Goal: Information Seeking & Learning: Learn about a topic

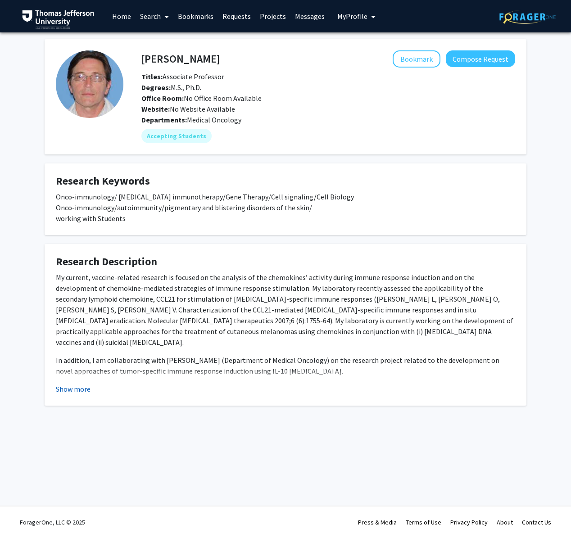
click at [84, 386] on button "Show more" at bounding box center [73, 388] width 35 height 11
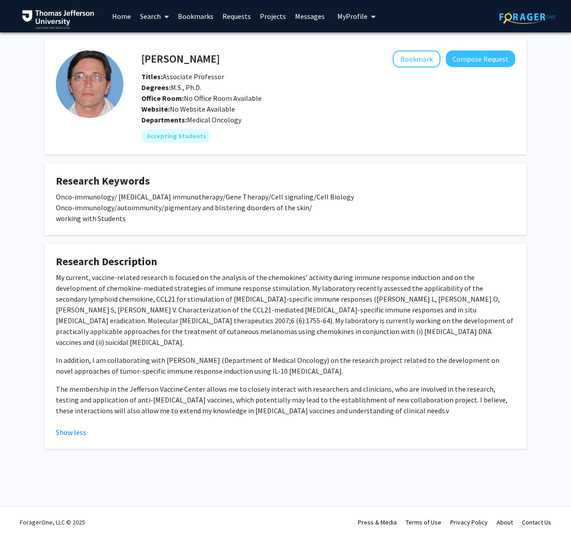
click at [187, 59] on h4 "[PERSON_NAME]" at bounding box center [180, 58] width 78 height 17
click at [187, 58] on h4 "[PERSON_NAME]" at bounding box center [180, 58] width 78 height 17
copy h4 "[PERSON_NAME]"
click at [124, 19] on link "Home" at bounding box center [122, 16] width 28 height 32
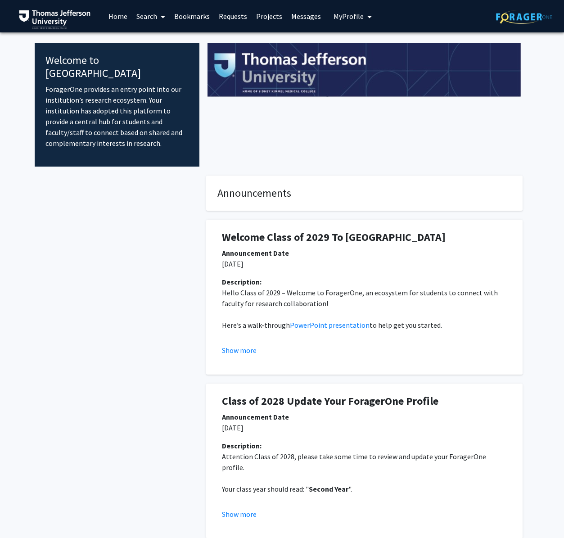
click at [159, 17] on span at bounding box center [161, 17] width 8 height 32
click at [157, 39] on span "Faculty/Staff" at bounding box center [165, 41] width 66 height 18
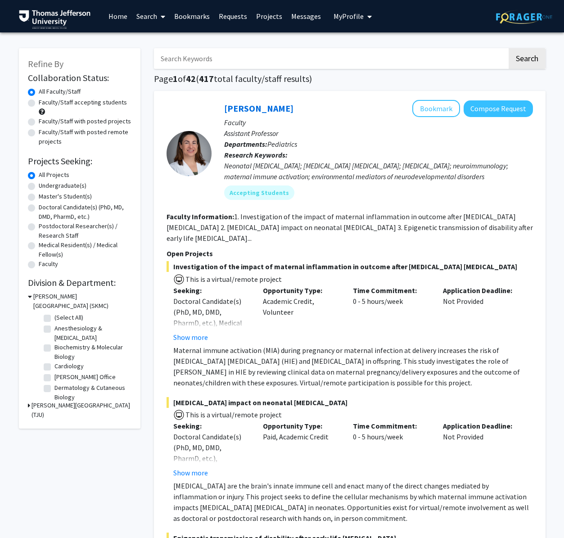
click at [152, 19] on link "Search" at bounding box center [151, 16] width 38 height 32
click at [156, 59] on span "Students" at bounding box center [159, 59] width 55 height 18
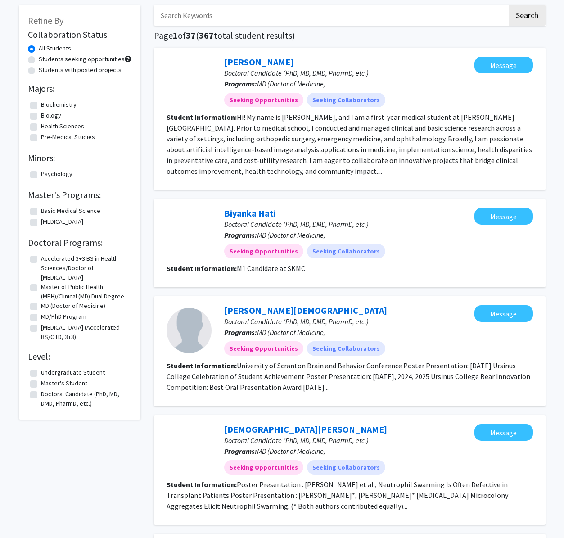
scroll to position [40, 0]
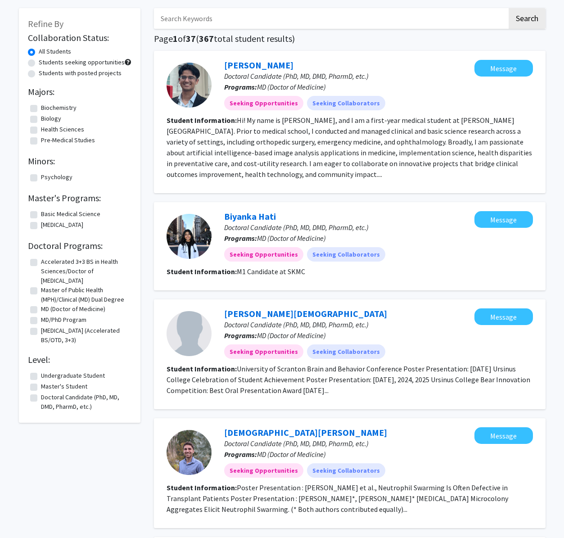
click at [191, 20] on input "Search Keywords" at bounding box center [330, 18] width 353 height 21
type input "[PERSON_NAME]"
click at [509, 8] on button "Search" at bounding box center [527, 18] width 37 height 21
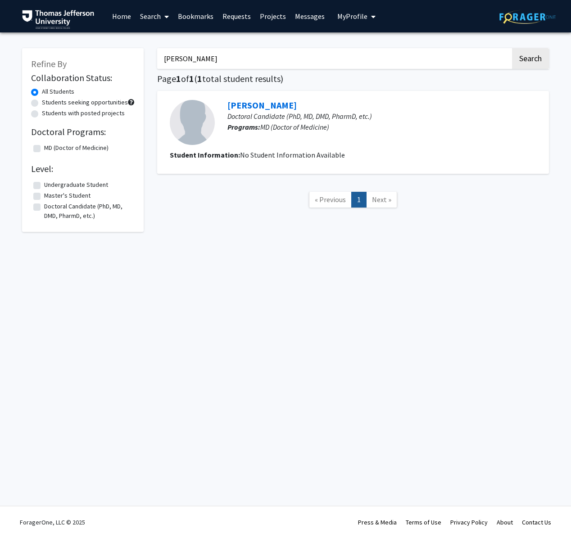
click at [212, 64] on input "[PERSON_NAME]" at bounding box center [333, 58] width 353 height 21
drag, startPoint x: 277, startPoint y: 284, endPoint x: 151, endPoint y: 162, distance: 175.4
click at [277, 284] on div "Skip navigation Home Search Bookmarks Requests Projects Messages My Profile [PE…" at bounding box center [285, 269] width 571 height 538
click at [472, 54] on input "Search Keywords" at bounding box center [333, 58] width 353 height 21
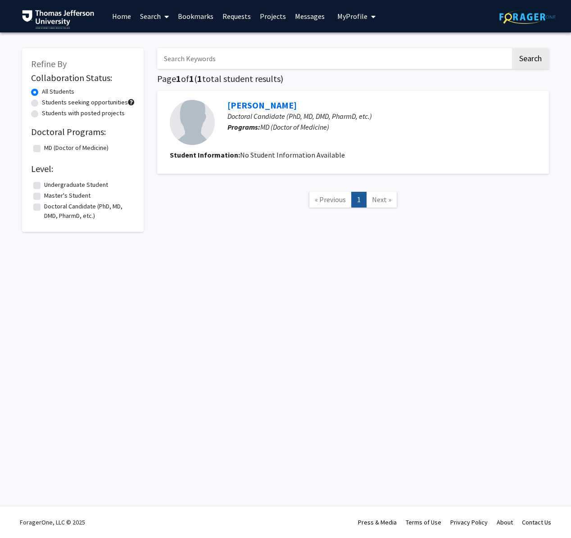
click at [467, 56] on input "Search Keywords" at bounding box center [333, 58] width 353 height 21
click at [534, 61] on button "Search" at bounding box center [530, 58] width 37 height 21
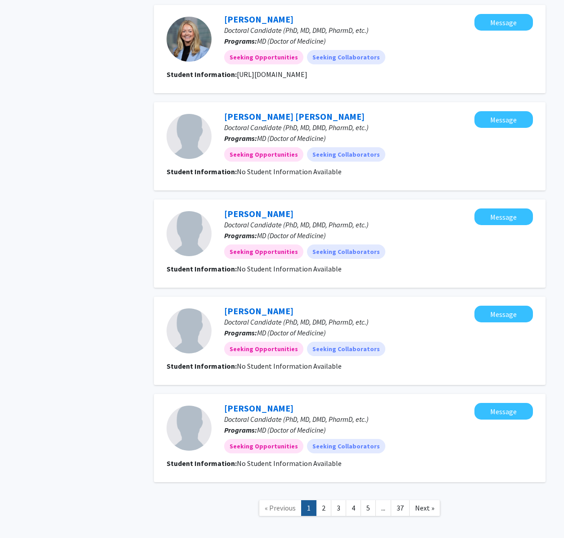
scroll to position [699, 0]
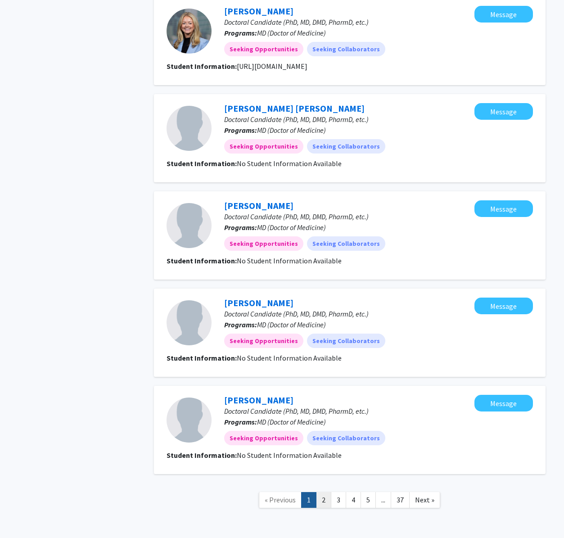
click at [322, 492] on link "2" at bounding box center [323, 500] width 15 height 16
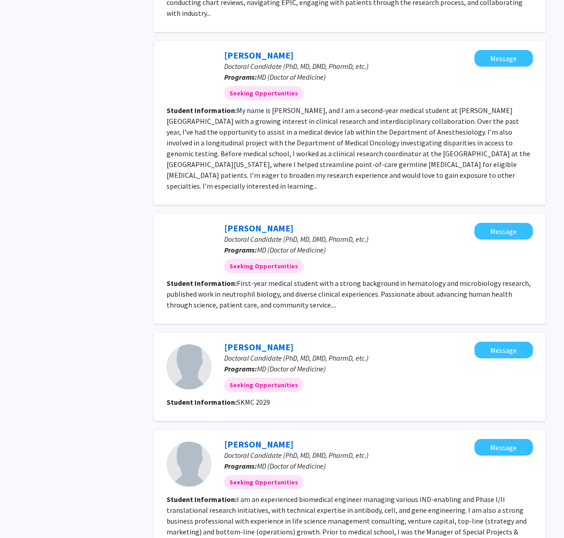
scroll to position [843, 0]
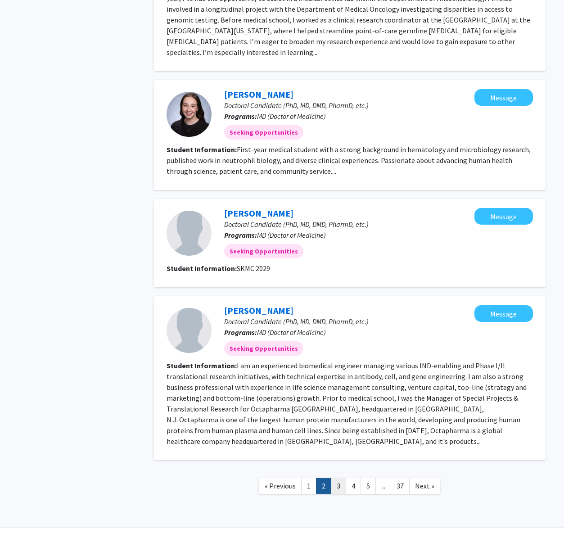
click at [343, 478] on link "3" at bounding box center [338, 486] width 15 height 16
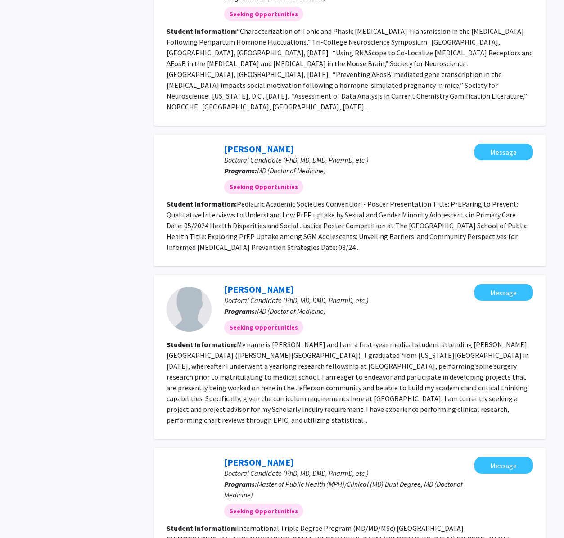
scroll to position [1129, 0]
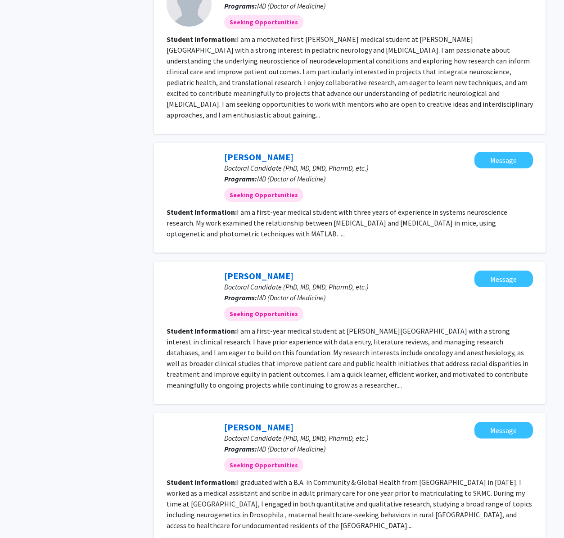
scroll to position [945, 0]
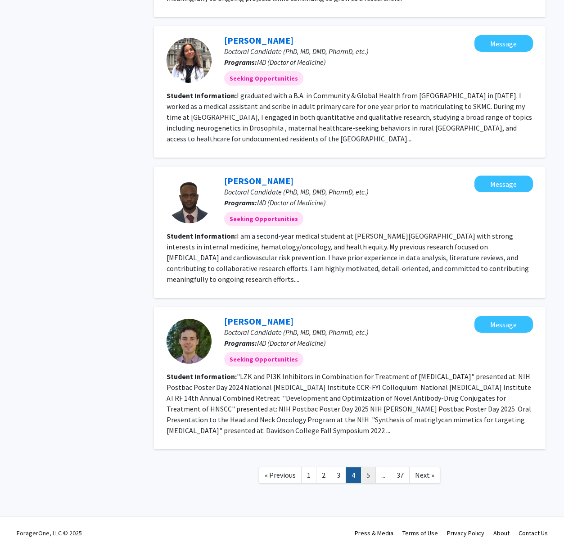
click at [368, 467] on link "5" at bounding box center [368, 475] width 15 height 16
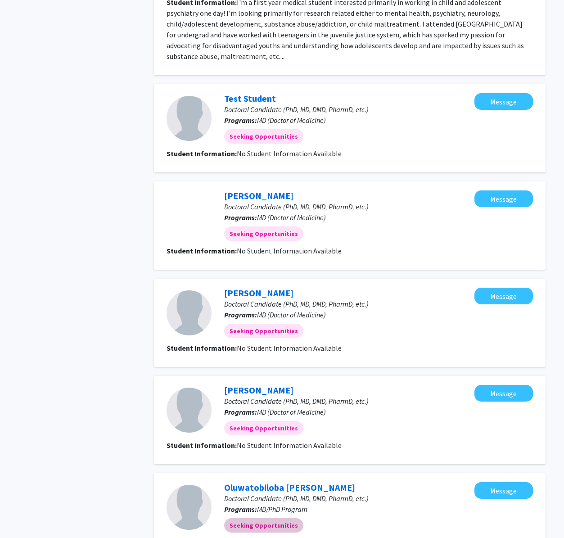
scroll to position [807, 0]
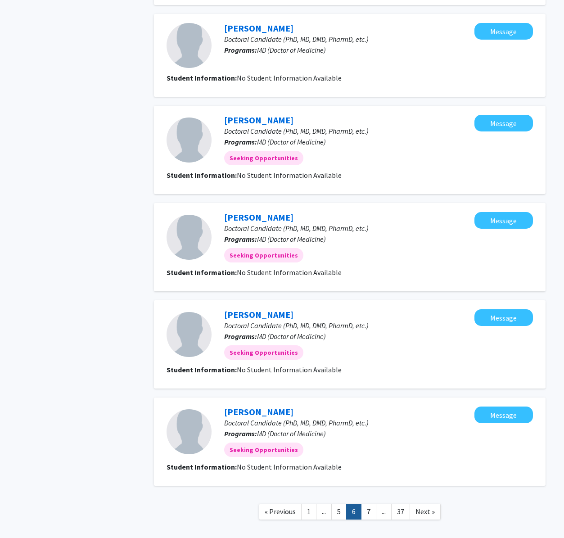
scroll to position [559, 0]
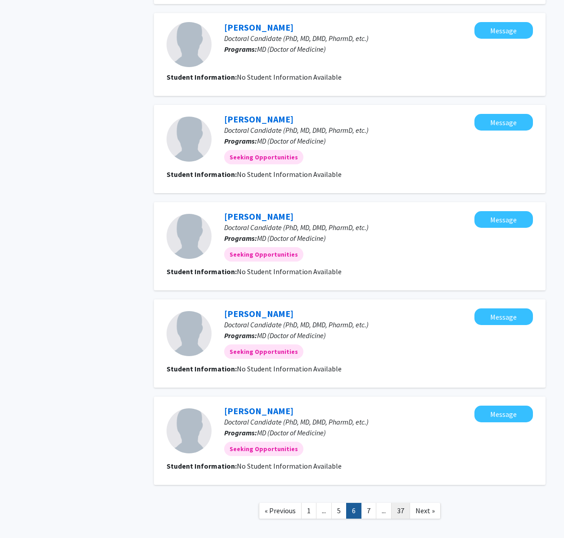
click at [397, 509] on link "37" at bounding box center [400, 511] width 19 height 16
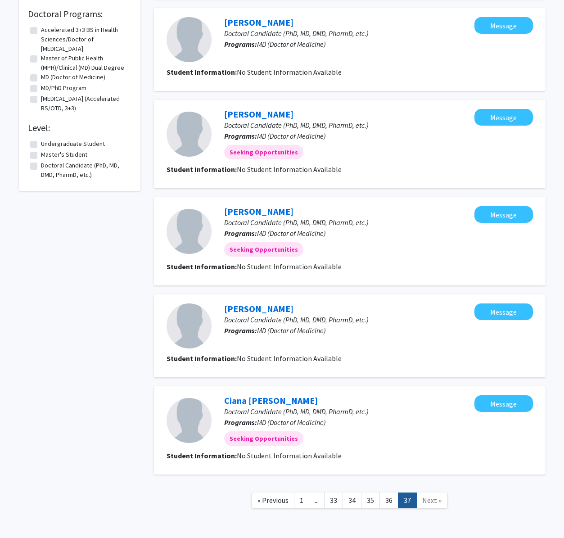
scroll to position [308, 0]
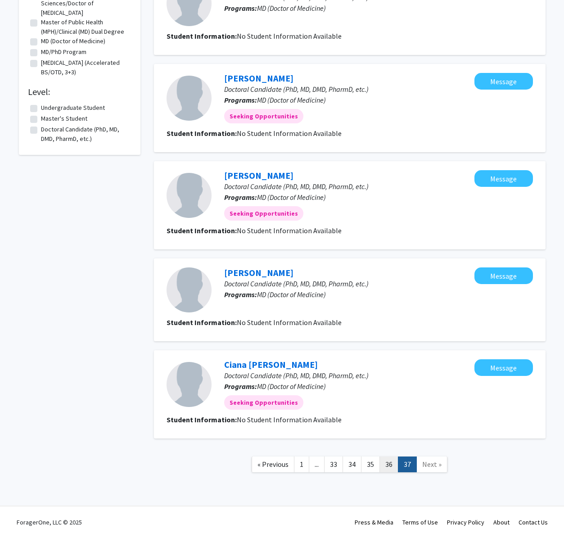
click at [383, 466] on link "36" at bounding box center [388, 464] width 19 height 16
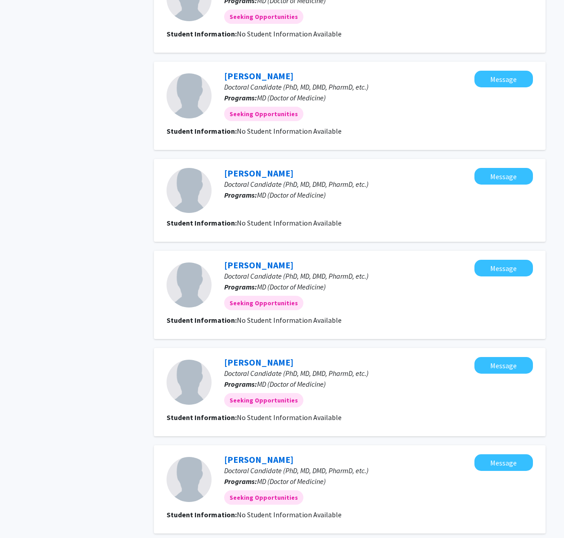
scroll to position [605, 0]
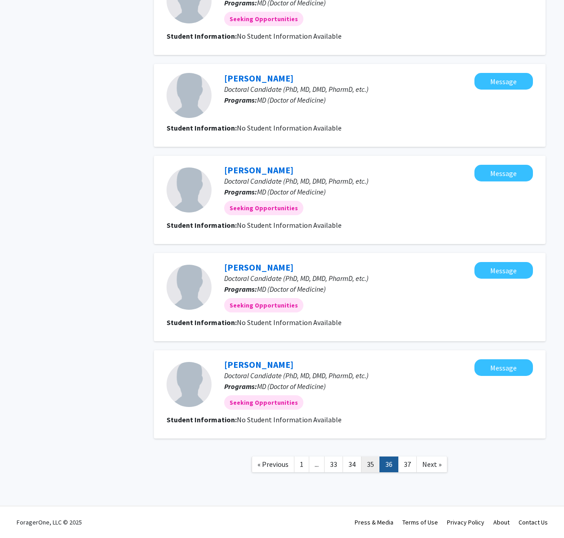
click at [373, 464] on link "35" at bounding box center [370, 464] width 19 height 16
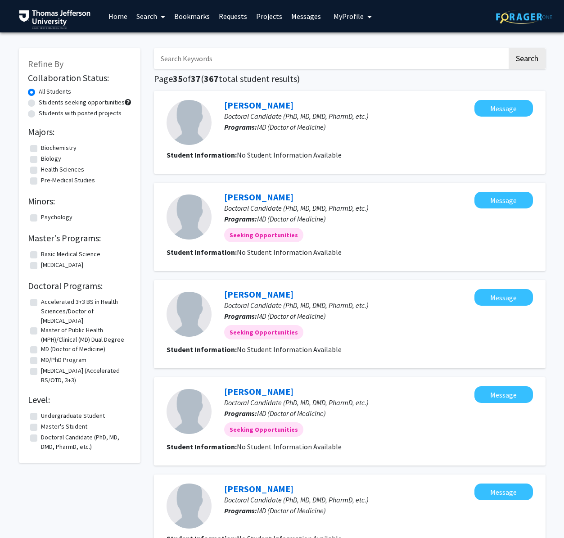
click at [120, 10] on link "Home" at bounding box center [118, 16] width 28 height 32
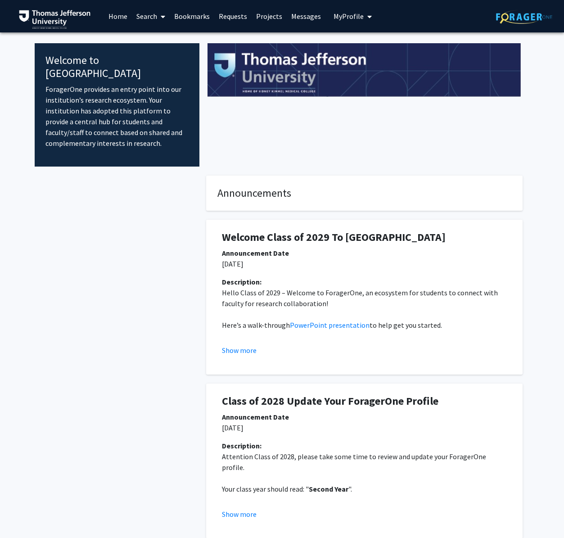
click at [136, 16] on link "Search" at bounding box center [151, 16] width 38 height 32
click at [165, 40] on span "Faculty/Staff" at bounding box center [165, 41] width 66 height 18
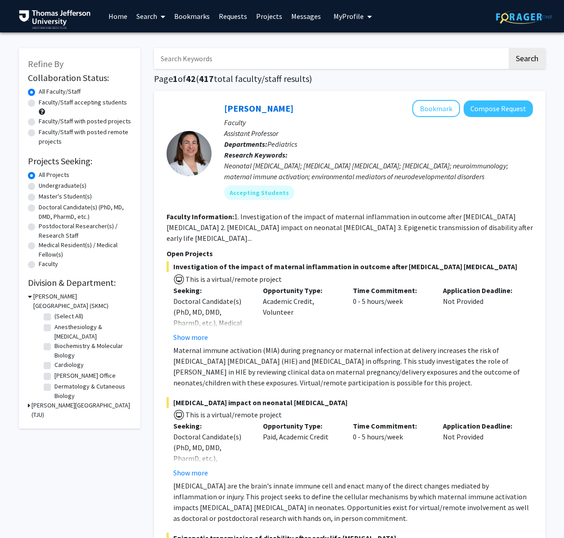
scroll to position [9, 0]
click at [54, 317] on label "Anesthesiology & [MEDICAL_DATA]" at bounding box center [91, 324] width 75 height 19
click at [54, 317] on input "Anesthesiology & [MEDICAL_DATA]" at bounding box center [57, 318] width 6 height 6
checkbox input "true"
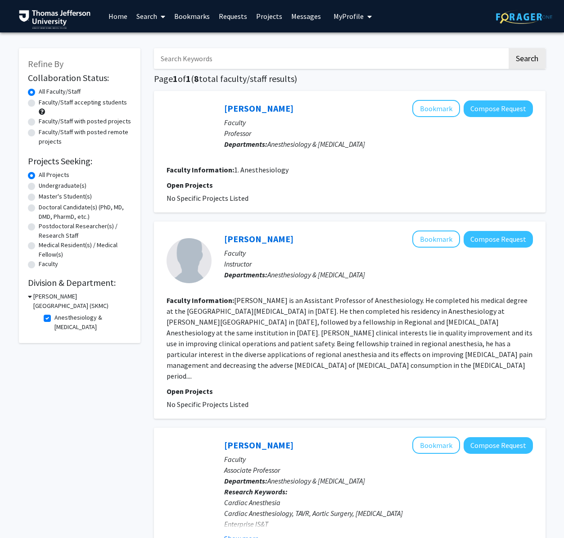
scroll to position [0, 0]
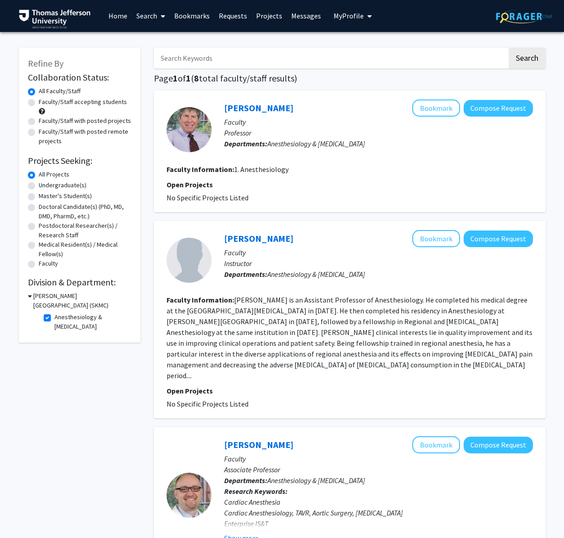
click at [39, 100] on label "Faculty/Staff accepting students" at bounding box center [83, 101] width 88 height 9
click at [39, 100] on input "Faculty/Staff accepting students" at bounding box center [42, 100] width 6 height 6
radio input "true"
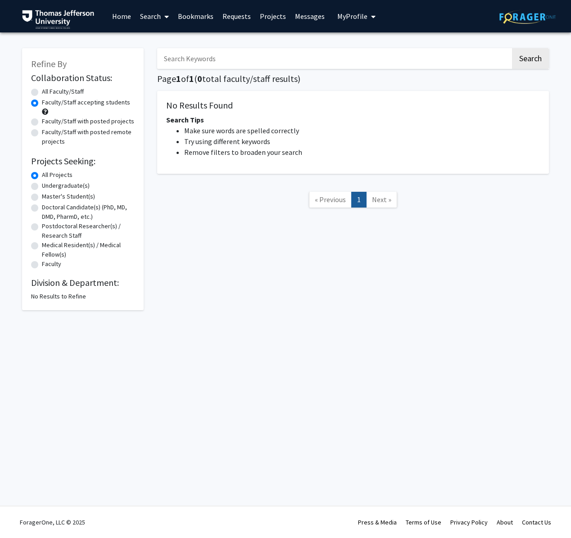
click at [42, 93] on label "All Faculty/Staff" at bounding box center [63, 91] width 42 height 9
click at [42, 93] on input "All Faculty/Staff" at bounding box center [45, 90] width 6 height 6
radio input "true"
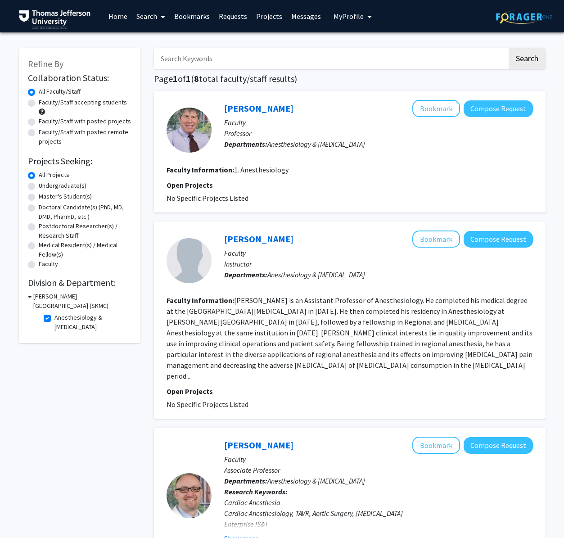
click at [51, 318] on fg-checkbox "Anesthesiology & [MEDICAL_DATA] Anesthesiology & [MEDICAL_DATA]" at bounding box center [87, 322] width 86 height 19
click at [54, 319] on label "Anesthesiology & [MEDICAL_DATA]" at bounding box center [91, 322] width 75 height 19
click at [54, 319] on input "Anesthesiology & [MEDICAL_DATA]" at bounding box center [57, 316] width 6 height 6
checkbox input "false"
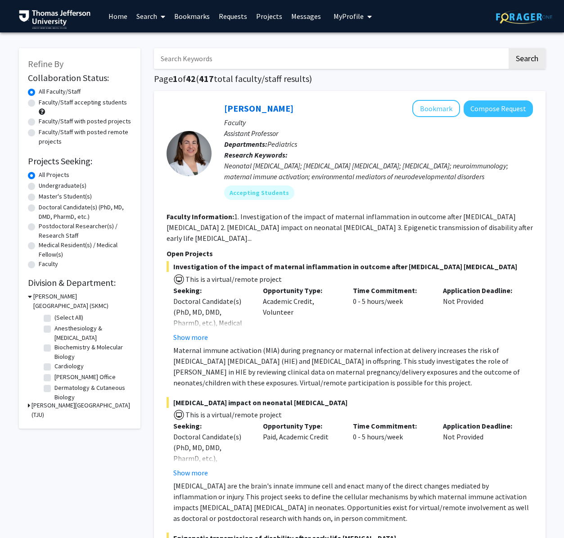
click at [39, 104] on label "Faculty/Staff accepting students" at bounding box center [83, 102] width 88 height 9
click at [39, 104] on input "Faculty/Staff accepting students" at bounding box center [42, 101] width 6 height 6
radio input "true"
click at [54, 347] on label "Cardiology" at bounding box center [68, 347] width 29 height 9
click at [54, 347] on input "Cardiology" at bounding box center [57, 346] width 6 height 6
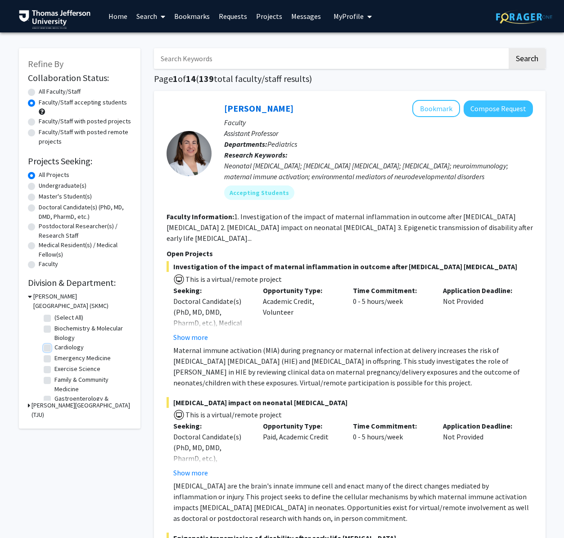
checkbox input "true"
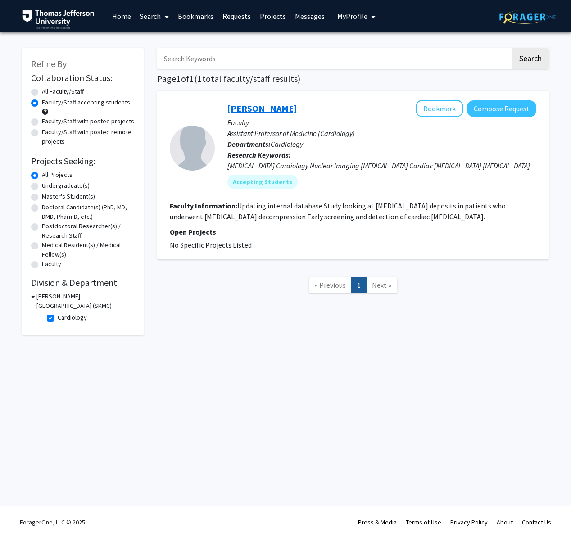
click at [251, 106] on link "[PERSON_NAME]" at bounding box center [261, 108] width 69 height 11
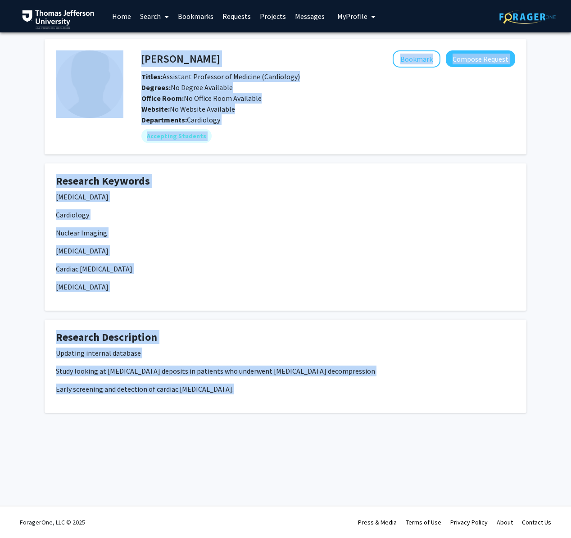
click at [251, 107] on div "Skip navigation Home Search Bookmarks Requests Projects Messages My Profile [PE…" at bounding box center [285, 269] width 571 height 538
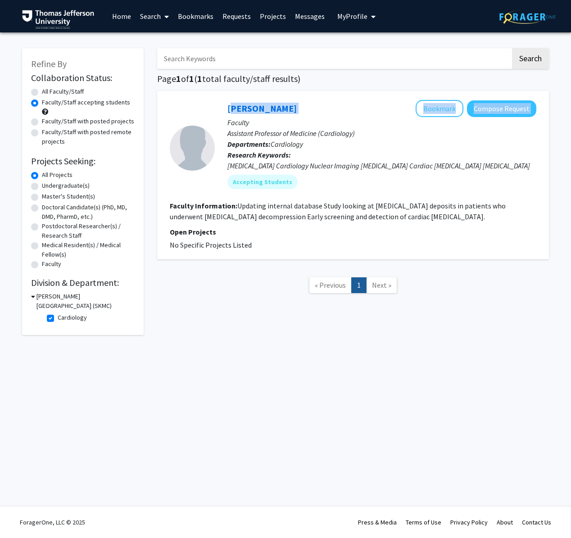
drag, startPoint x: 306, startPoint y: 107, endPoint x: 218, endPoint y: 107, distance: 87.3
click at [218, 107] on div "[PERSON_NAME] Bookmark Compose Request Faculty Assistant Professor of Medicine …" at bounding box center [375, 148] width 321 height 96
copy div "[PERSON_NAME] Bookmark Compose Request"
click at [58, 317] on label "Cardiology" at bounding box center [72, 317] width 29 height 9
click at [58, 317] on input "Cardiology" at bounding box center [61, 316] width 6 height 6
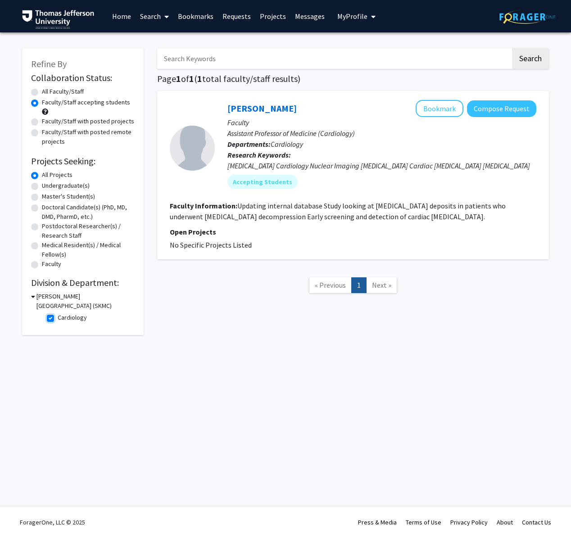
checkbox input "false"
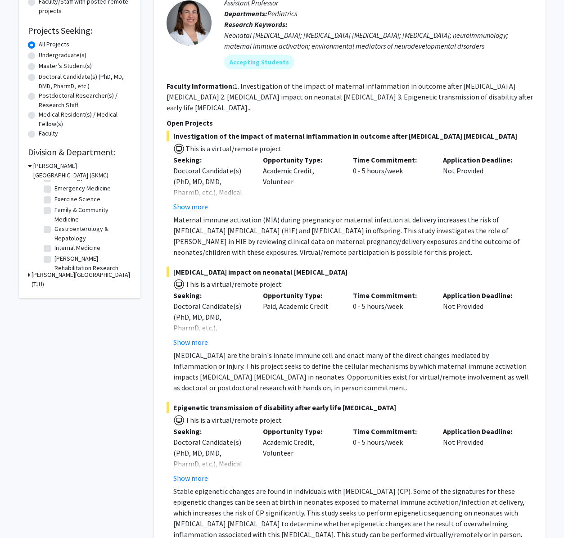
scroll to position [40, 0]
click at [54, 250] on label "Internal Medicine" at bounding box center [77, 246] width 46 height 9
click at [54, 248] on input "Internal Medicine" at bounding box center [57, 245] width 6 height 6
checkbox input "true"
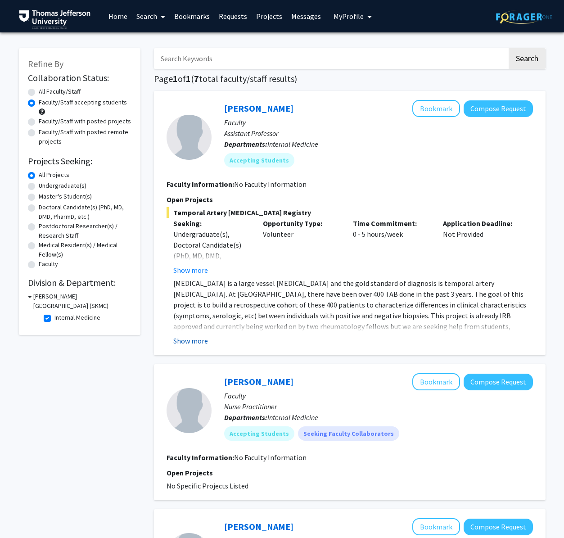
click at [189, 338] on button "Show more" at bounding box center [190, 340] width 35 height 11
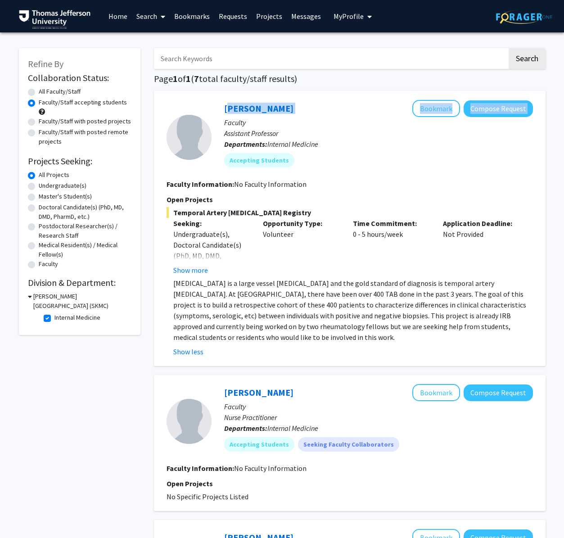
drag, startPoint x: 278, startPoint y: 108, endPoint x: 219, endPoint y: 111, distance: 58.6
click at [219, 111] on div "[PERSON_NAME] Bookmark Compose Request Faculty Assistant Professor Departments:…" at bounding box center [372, 137] width 321 height 74
copy div "[PERSON_NAME] Bookmark Compose Request"
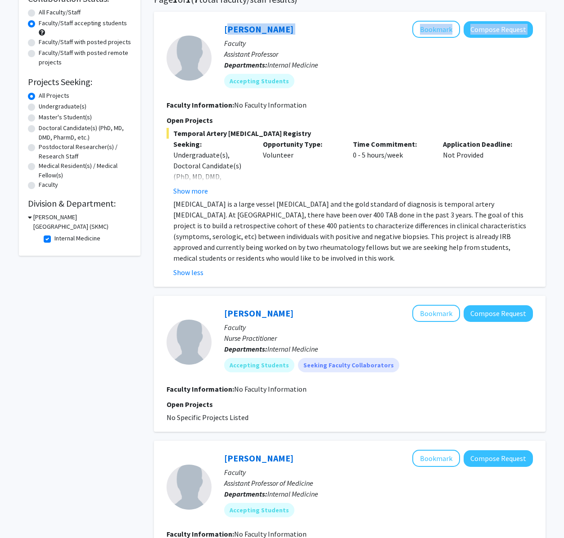
scroll to position [35, 0]
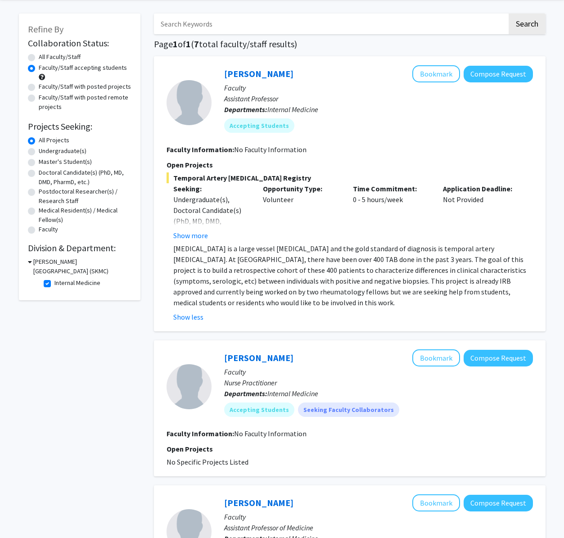
click at [54, 284] on label "Internal Medicine" at bounding box center [77, 282] width 46 height 9
click at [54, 284] on input "Internal Medicine" at bounding box center [57, 281] width 6 height 6
checkbox input "false"
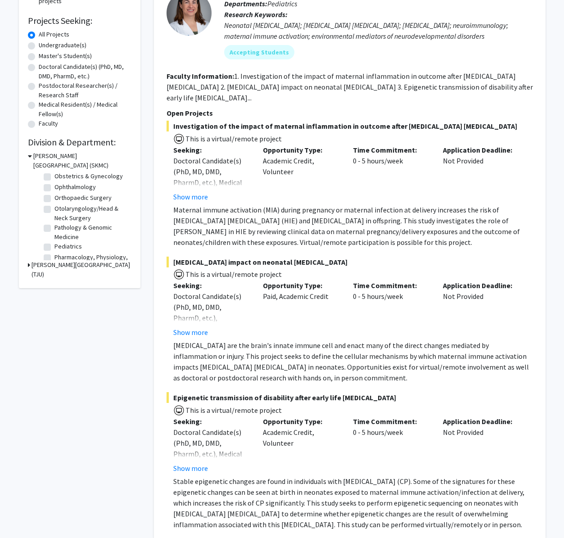
scroll to position [234, 0]
click at [54, 228] on label "Pathology & Genomic Medicine" at bounding box center [91, 224] width 75 height 19
click at [54, 221] on input "Pathology & Genomic Medicine" at bounding box center [57, 218] width 6 height 6
checkbox input "true"
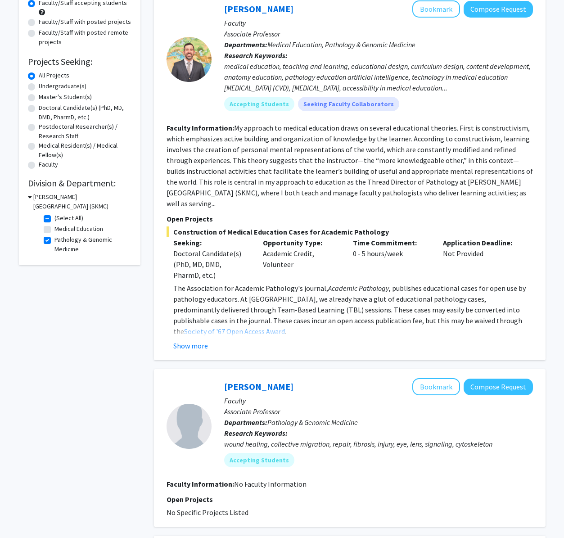
scroll to position [103, 0]
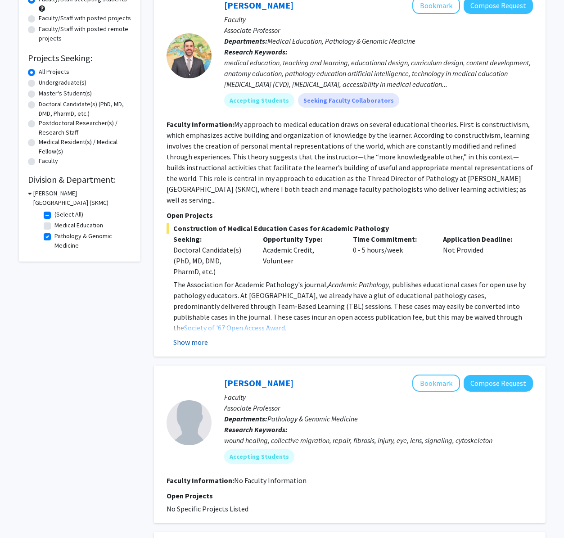
click at [181, 337] on button "Show more" at bounding box center [190, 342] width 35 height 11
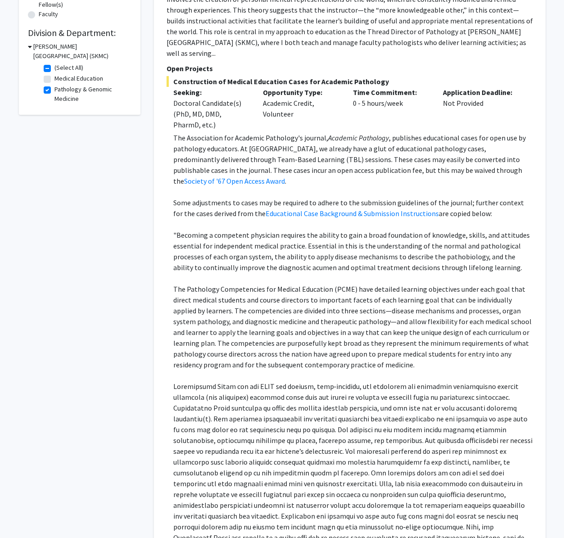
scroll to position [253, 0]
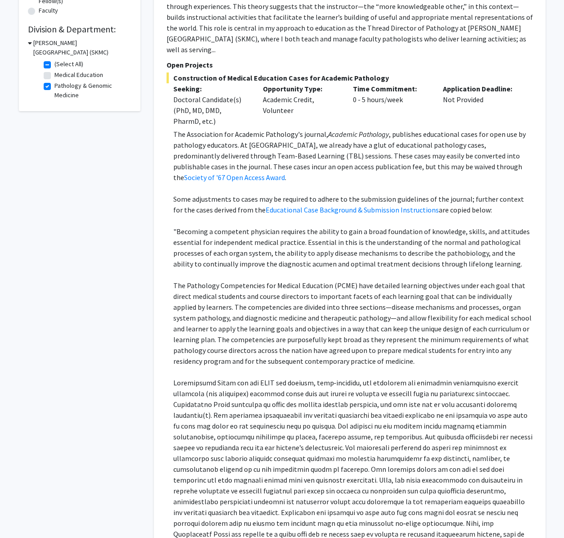
click at [253, 280] on p "The Pathology Competencies for Medical Education (PCME) have detailed learning …" at bounding box center [353, 323] width 360 height 86
drag, startPoint x: 228, startPoint y: 367, endPoint x: 306, endPoint y: 368, distance: 77.9
click at [306, 377] on p at bounding box center [353, 463] width 360 height 173
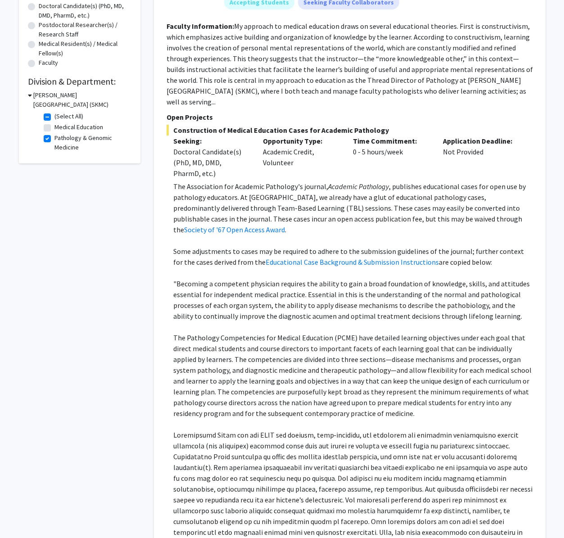
scroll to position [114, 0]
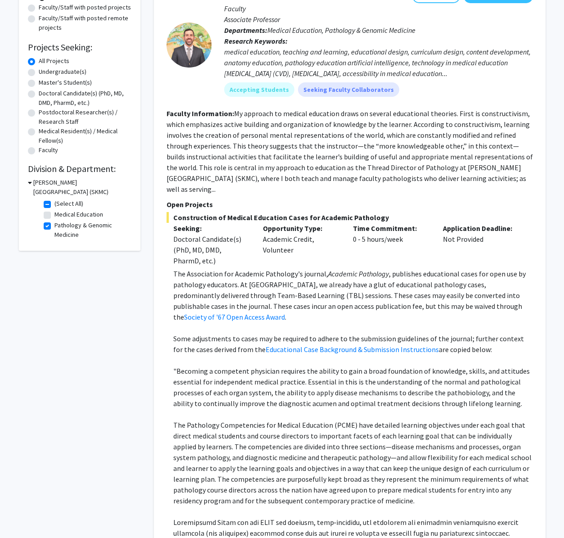
click at [54, 228] on label "Pathology & Genomic Medicine" at bounding box center [91, 230] width 75 height 19
click at [54, 226] on input "Pathology & Genomic Medicine" at bounding box center [57, 224] width 6 height 6
checkbox input "false"
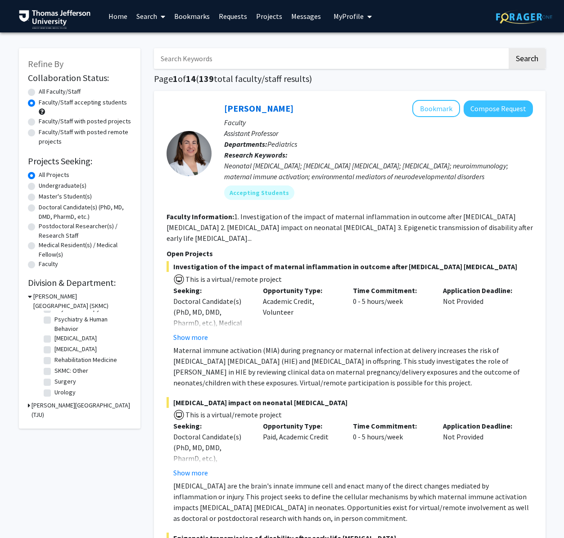
drag, startPoint x: 309, startPoint y: 106, endPoint x: 197, endPoint y: 105, distance: 112.1
click at [197, 105] on section "Elizabeth Wright-Jin Bookmark Compose Request Faculty Assistant Professor Depar…" at bounding box center [350, 153] width 366 height 107
copy section "Elizabeth Wright-Jin"
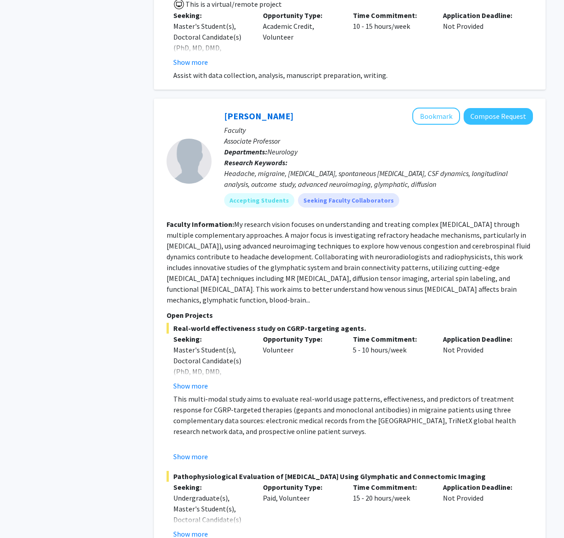
scroll to position [3164, 0]
